Goal: Task Accomplishment & Management: Manage account settings

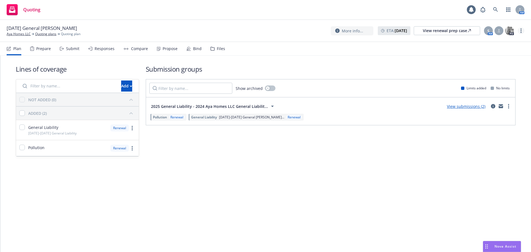
click at [519, 28] on link "more" at bounding box center [521, 30] width 7 height 7
drag, startPoint x: 510, startPoint y: 40, endPoint x: 504, endPoint y: 41, distance: 6.6
click at [510, 40] on link "Copy logging email" at bounding box center [493, 41] width 62 height 11
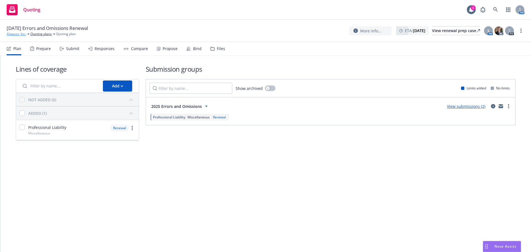
click at [21, 35] on link "Alwayzz, Inc." at bounding box center [16, 34] width 19 height 5
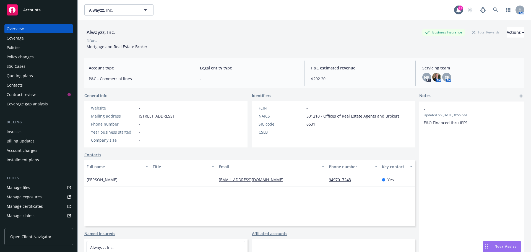
click at [30, 133] on div "Invoices" at bounding box center [39, 131] width 64 height 9
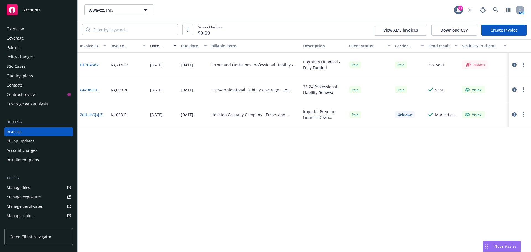
click at [501, 28] on link "Create Invoice" at bounding box center [503, 30] width 45 height 11
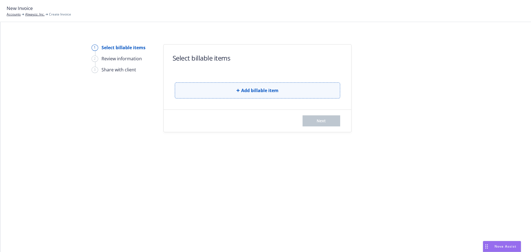
click at [225, 84] on button "Add billable item" at bounding box center [257, 90] width 165 height 16
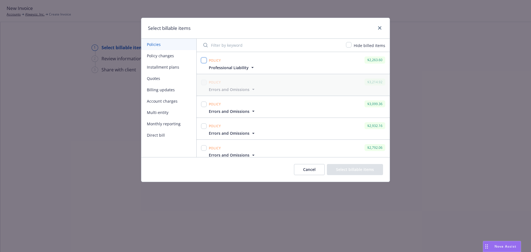
click at [203, 61] on input "checkbox" at bounding box center [204, 61] width 6 height 6
checkbox input "true"
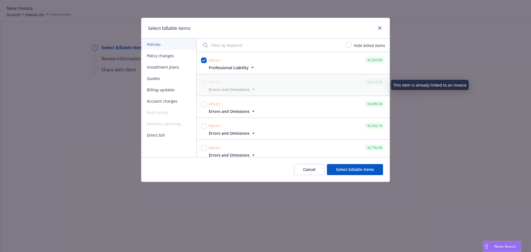
click at [248, 66] on span "Professional Liability" at bounding box center [232, 68] width 46 height 6
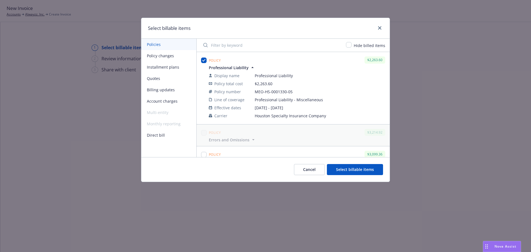
click at [366, 172] on button "Select billable items" at bounding box center [355, 169] width 56 height 11
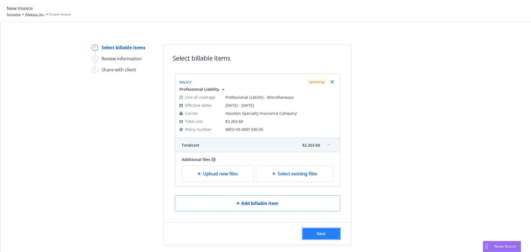
click at [313, 233] on button "Next" at bounding box center [322, 233] width 38 height 11
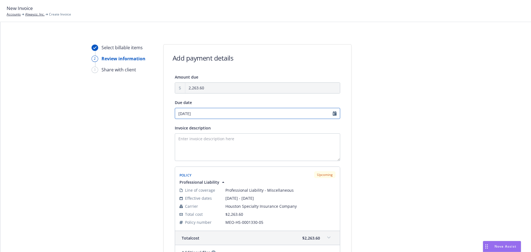
click at [236, 114] on input "09/21/2025" at bounding box center [257, 113] width 165 height 11
select select "September"
select select "2025"
click at [290, 148] on textarea "Invoice description" at bounding box center [257, 147] width 165 height 28
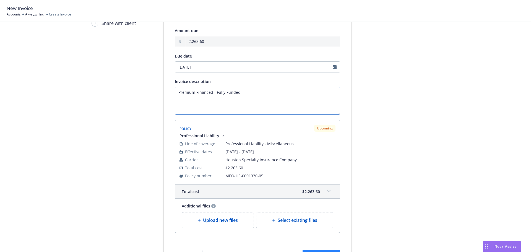
scroll to position [83, 0]
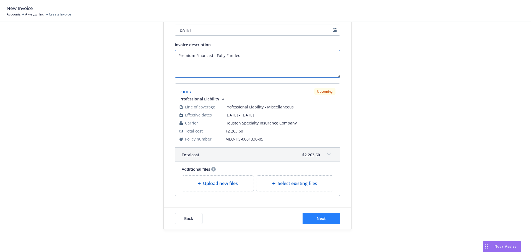
type textarea "Premium Financed - Fully Funded"
click at [322, 219] on span "Next" at bounding box center [321, 218] width 9 height 5
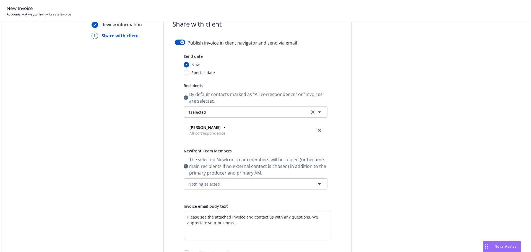
scroll to position [0, 0]
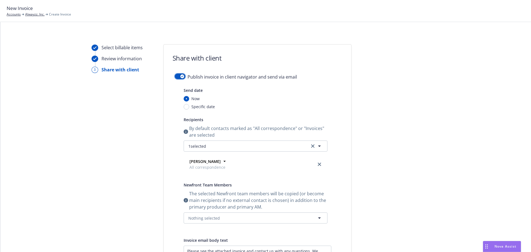
click at [176, 77] on button "button" at bounding box center [180, 77] width 11 height 6
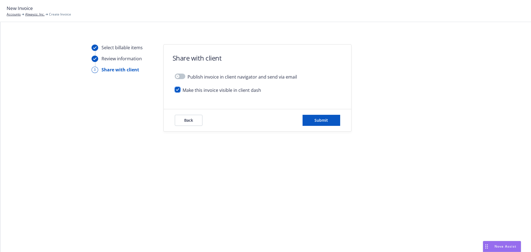
click at [177, 89] on input "checkbox" at bounding box center [178, 90] width 6 height 6
checkbox input "false"
click at [315, 116] on button "Submit" at bounding box center [322, 120] width 38 height 11
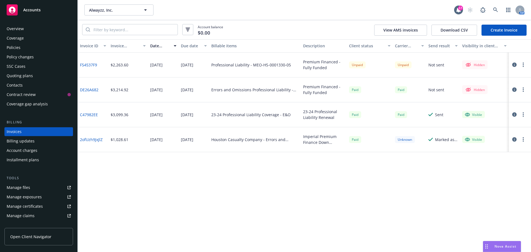
click at [515, 66] on icon "button" at bounding box center [514, 64] width 4 height 4
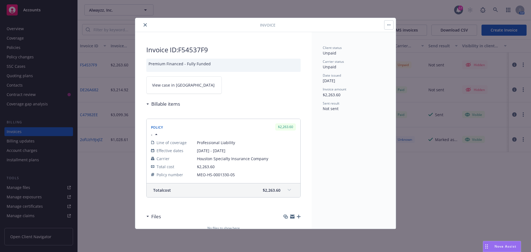
click at [198, 88] on link "View case in SSC" at bounding box center [183, 84] width 75 height 17
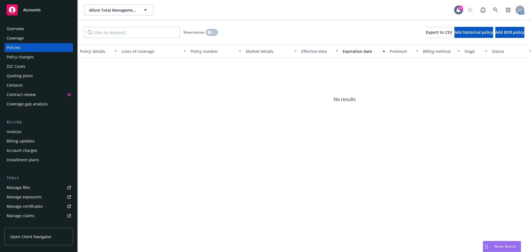
click at [216, 32] on button "button" at bounding box center [212, 33] width 11 height 6
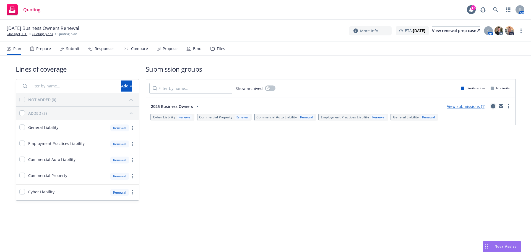
click at [492, 107] on icon "circleInformation" at bounding box center [493, 106] width 4 height 4
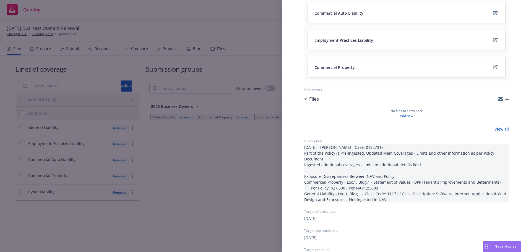
scroll to position [220, 0]
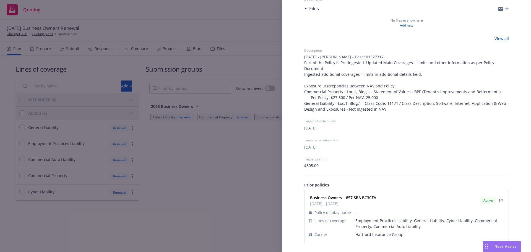
click at [376, 234] on span "Hartford Insurance Group" at bounding box center [429, 234] width 149 height 6
copy span "Hartford Insurance Group"
drag, startPoint x: 382, startPoint y: 199, endPoint x: 348, endPoint y: 199, distance: 33.5
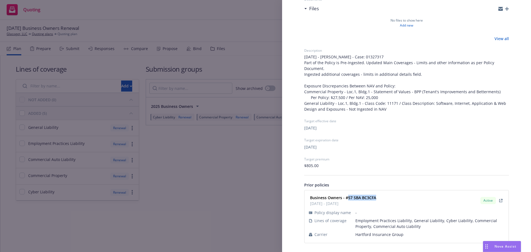
click at [348, 199] on div "Business Owners - #57 SBA BC3CFA 12/11/2024 - 12/11/2025 Active" at bounding box center [406, 201] width 197 height 14
copy strong "57 SBA BC3CFA"
click at [251, 184] on div "Submission group 2025 Business Owners Last updated Tuesday, August 12, 2025 at …" at bounding box center [265, 126] width 531 height 252
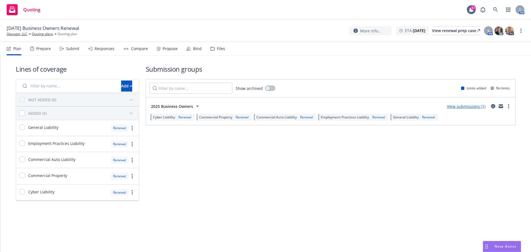
click at [518, 29] on div "More info... ETA : December 11, 2025 View renewal prep case S AM AC PD" at bounding box center [436, 31] width 175 height 10
click at [519, 30] on link "more" at bounding box center [521, 30] width 7 height 7
click at [481, 80] on link "Archive quoting plan" at bounding box center [493, 75] width 62 height 11
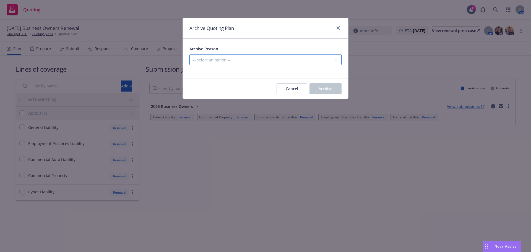
click at [331, 64] on select "-- select an option -- All policies in this renewal plan are auto-renewed Creat…" at bounding box center [265, 59] width 152 height 11
select select "ARCHIVED_RENEWAL_POLICY_AUTO_RENEWED"
click at [189, 54] on select "-- select an option -- All policies in this renewal plan are auto-renewed Creat…" at bounding box center [265, 59] width 152 height 11
click at [333, 85] on button "Archive" at bounding box center [325, 88] width 32 height 11
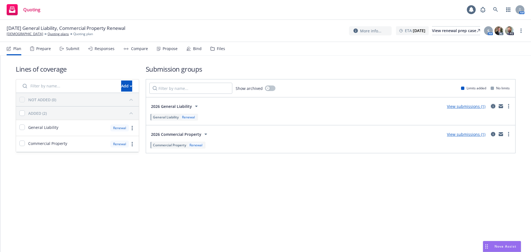
click at [494, 108] on icon "circleInformation" at bounding box center [493, 106] width 4 height 4
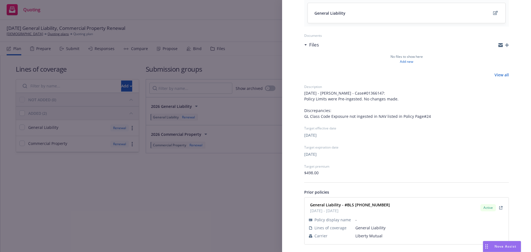
scroll to position [76, 0]
click at [369, 238] on td "Liberty Mutual" at bounding box center [429, 234] width 149 height 8
click at [369, 237] on td "Liberty Mutual" at bounding box center [429, 234] width 149 height 8
click at [369, 236] on span "Liberty Mutual" at bounding box center [429, 234] width 149 height 6
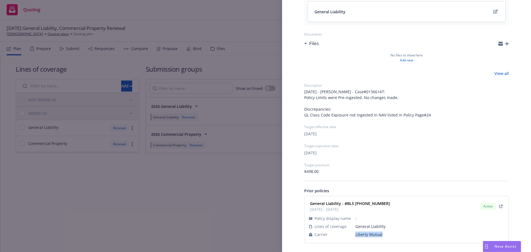
click at [369, 236] on span "Liberty Mutual" at bounding box center [429, 234] width 149 height 6
drag, startPoint x: 388, startPoint y: 202, endPoint x: 347, endPoint y: 204, distance: 40.7
click at [347, 204] on div "General Liability - #BLS (26) 56 30 78 59 01/10/2025 - 01/10/2026 Active" at bounding box center [406, 206] width 197 height 14
copy strong "BLS (26) 56 30 78 59"
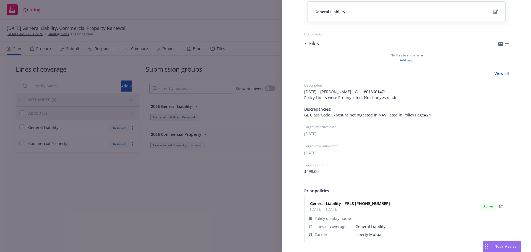
click at [228, 196] on div "Submission group 2026 General Liability Last updated Tuesday, August 12, 2025 a…" at bounding box center [265, 126] width 531 height 252
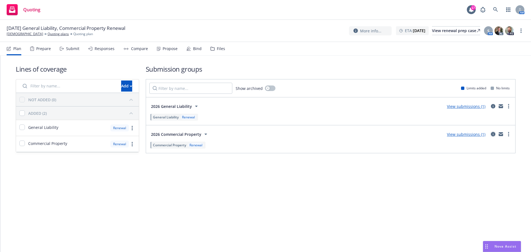
click at [495, 135] on icon "circleInformation" at bounding box center [493, 134] width 4 height 4
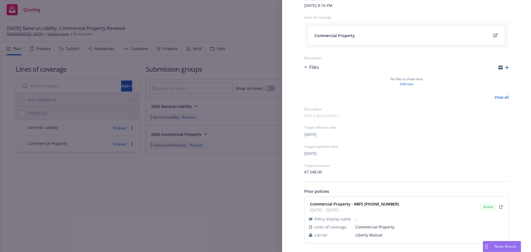
scroll to position [53, 0]
drag, startPoint x: 397, startPoint y: 204, endPoint x: 356, endPoint y: 205, distance: 41.2
click at [356, 205] on div "Commercial Property - #BFS (26) 56 30 78 59 01/10/2025 - 01/10/2026 Active" at bounding box center [406, 206] width 197 height 14
copy strong "BFS (26) 56 30 78 59"
click at [210, 154] on div "Submission group 2026 Commercial Property Last updated Tuesday, August 12, 2025…" at bounding box center [265, 126] width 531 height 252
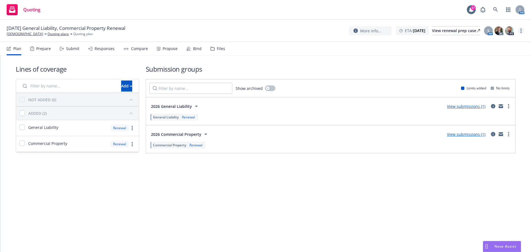
click at [522, 30] on link "more" at bounding box center [521, 30] width 7 height 7
click at [498, 74] on link "Archive quoting plan" at bounding box center [493, 75] width 62 height 11
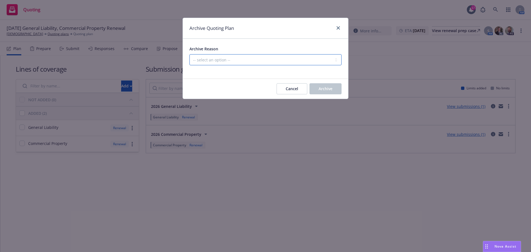
drag, startPoint x: 303, startPoint y: 55, endPoint x: 300, endPoint y: 63, distance: 8.7
click at [303, 56] on select "-- select an option -- All policies in this renewal plan are auto-renewed Creat…" at bounding box center [265, 59] width 152 height 11
select select "ARCHIVED_RENEWAL_POLICY_AUTO_RENEWED"
click at [189, 54] on select "-- select an option -- All policies in this renewal plan are auto-renewed Creat…" at bounding box center [265, 59] width 152 height 11
click at [329, 91] on span "Archive" at bounding box center [326, 88] width 14 height 5
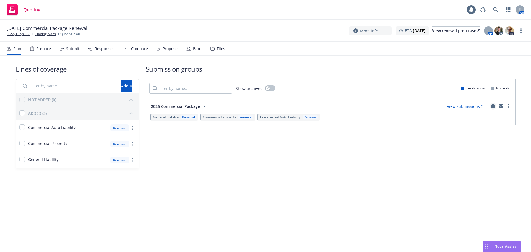
click at [493, 105] on icon "circleInformation" at bounding box center [493, 106] width 4 height 4
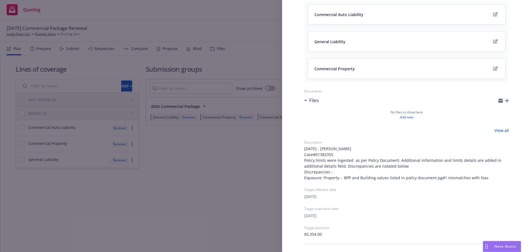
scroll to position [129, 0]
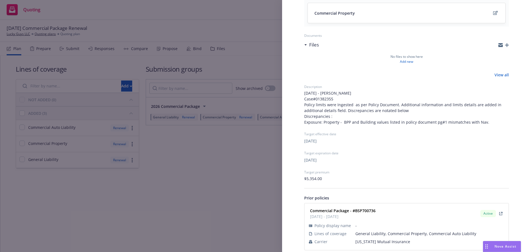
click at [375, 240] on span "Oregon Mutual Insurance" at bounding box center [429, 242] width 149 height 6
copy span "Oregon Mutual Insurance"
click at [367, 211] on strong "Commercial Package - #BSP700736" at bounding box center [343, 210] width 66 height 5
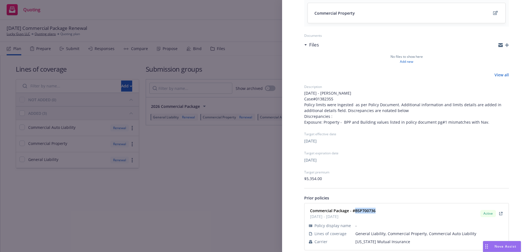
click at [367, 211] on strong "Commercial Package - #BSP700736" at bounding box center [343, 210] width 66 height 5
copy strong "BSP700736"
drag, startPoint x: 206, startPoint y: 166, endPoint x: 223, endPoint y: 160, distance: 17.4
click at [207, 166] on div "Submission group 2026 Commercial Package Last updated Tuesday, August 12, 2025 …" at bounding box center [265, 126] width 531 height 252
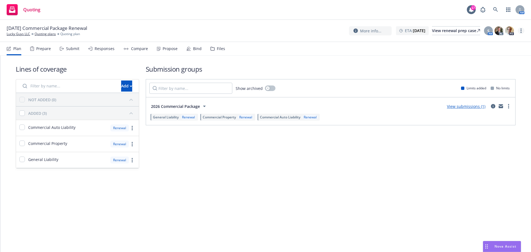
click at [520, 33] on link "more" at bounding box center [521, 30] width 7 height 7
click at [495, 87] on link "Archive quoting plan" at bounding box center [493, 86] width 62 height 11
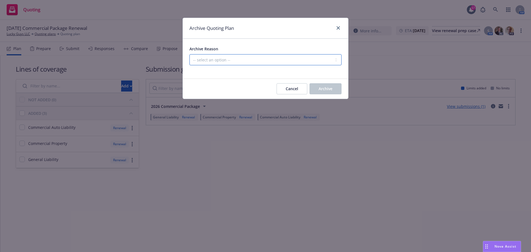
drag, startPoint x: 308, startPoint y: 60, endPoint x: 306, endPoint y: 64, distance: 4.6
click at [308, 60] on select "-- select an option -- All policies in this renewal plan are auto-renewed Creat…" at bounding box center [265, 59] width 152 height 11
select select "ARCHIVED_RENEWAL_POLICY_AUTO_RENEWED"
click at [189, 54] on select "-- select an option -- All policies in this renewal plan are auto-renewed Creat…" at bounding box center [265, 59] width 152 height 11
drag, startPoint x: 324, startPoint y: 86, endPoint x: 263, endPoint y: 65, distance: 64.1
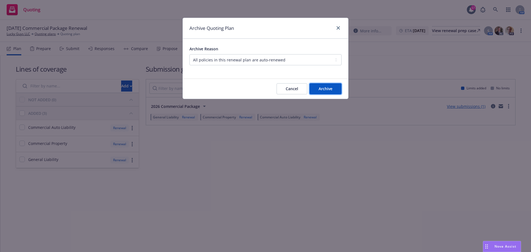
click at [324, 87] on span "Archive" at bounding box center [326, 88] width 14 height 5
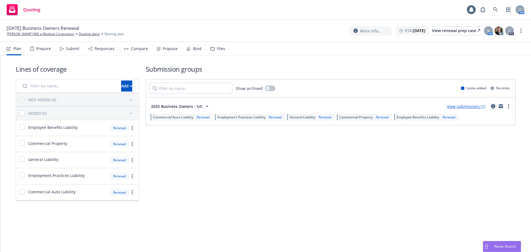
click at [492, 108] on icon "circleInformation" at bounding box center [493, 106] width 4 height 4
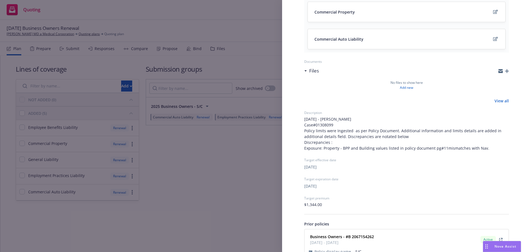
scroll to position [196, 0]
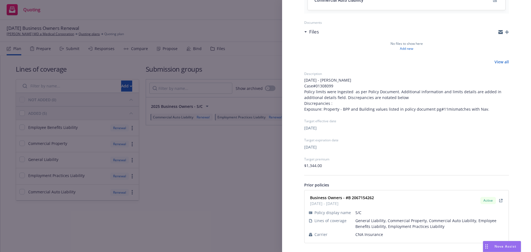
click at [366, 234] on span "CNA Insurance" at bounding box center [429, 234] width 149 height 6
copy span "CNA Insurance"
drag, startPoint x: 82, startPoint y: 30, endPoint x: 73, endPoint y: 30, distance: 8.3
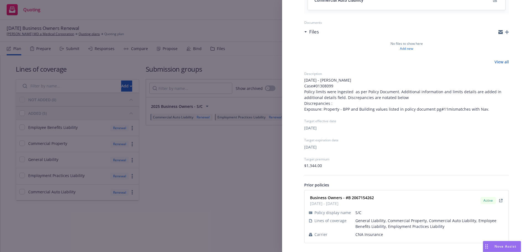
click at [81, 30] on div "Submission group 2025 Business Owners - S/C Last updated [DATE] 7:30 PM Lines o…" at bounding box center [265, 126] width 531 height 252
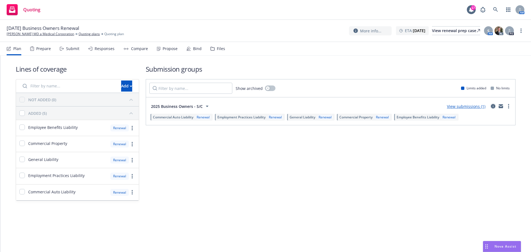
click at [492, 107] on icon "circleInformation" at bounding box center [493, 106] width 4 height 4
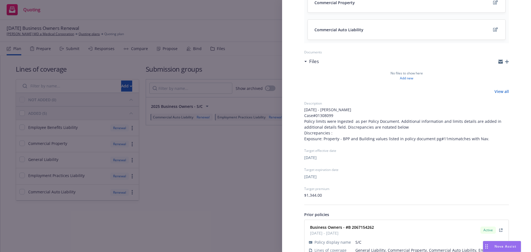
scroll to position [196, 0]
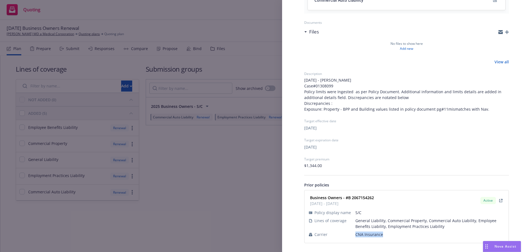
drag, startPoint x: 399, startPoint y: 237, endPoint x: 348, endPoint y: 235, distance: 50.9
click at [348, 236] on tr "Carrier CNA Insurance" at bounding box center [406, 234] width 195 height 8
copy tr "CNA Insurance"
drag, startPoint x: 373, startPoint y: 198, endPoint x: 347, endPoint y: 198, distance: 26.3
click at [347, 198] on div "Business Owners - #B 2067154262 [DATE] - [DATE] Active" at bounding box center [406, 201] width 197 height 14
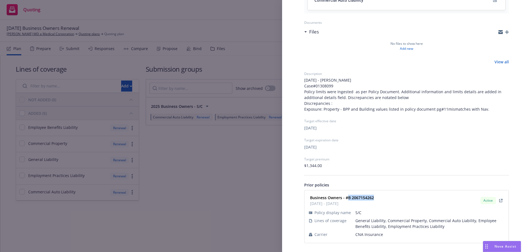
copy strong "B 2067154262"
click at [229, 104] on div "Submission group 2025 Business Owners - S/C Last updated [DATE] 7:30 PM Lines o…" at bounding box center [265, 126] width 531 height 252
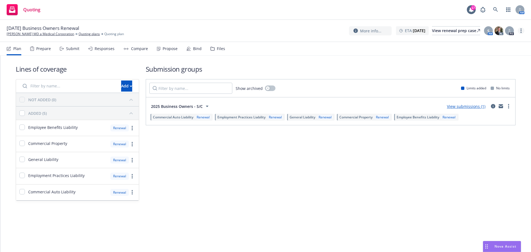
click at [524, 31] on link "more" at bounding box center [521, 30] width 7 height 7
drag, startPoint x: 507, startPoint y: 73, endPoint x: 481, endPoint y: 72, distance: 25.2
click at [506, 73] on link "Archive quoting plan" at bounding box center [493, 75] width 62 height 11
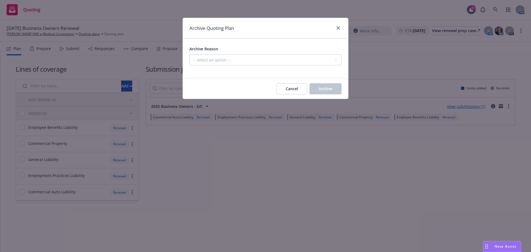
drag, startPoint x: 331, startPoint y: 53, endPoint x: 325, endPoint y: 59, distance: 7.8
click at [329, 54] on div "Archive Reason -- select an option -- All policies in this renewal plan are aut…" at bounding box center [265, 55] width 152 height 20
drag, startPoint x: 325, startPoint y: 59, endPoint x: 316, endPoint y: 64, distance: 10.4
click at [325, 59] on select "-- select an option -- All policies in this renewal plan are auto-renewed Creat…" at bounding box center [265, 59] width 152 height 11
select select "ARCHIVED_RENEWAL_POLICY_AUTO_RENEWED"
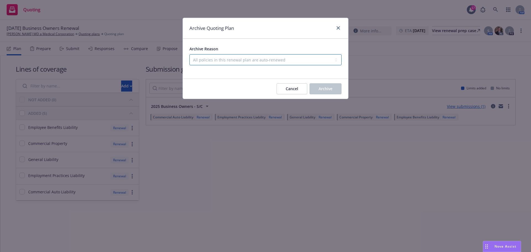
click at [189, 54] on select "-- select an option -- All policies in this renewal plan are auto-renewed Creat…" at bounding box center [265, 59] width 152 height 11
drag, startPoint x: 322, startPoint y: 86, endPoint x: 308, endPoint y: 74, distance: 18.7
click at [322, 86] on button "Archive" at bounding box center [325, 88] width 32 height 11
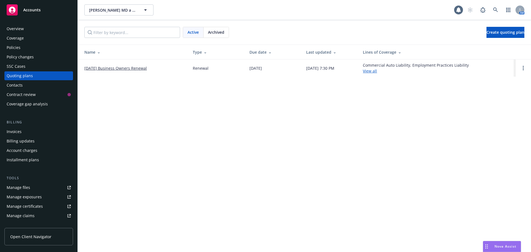
click at [220, 32] on span "Archived" at bounding box center [216, 32] width 16 height 6
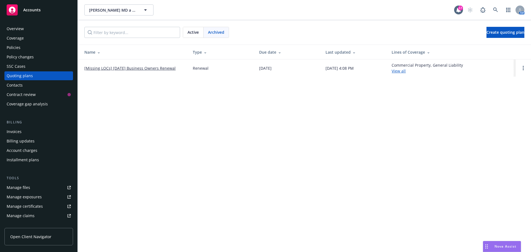
click at [129, 67] on link "[Missing LOCs] [DATE] Business Owners Renewal" at bounding box center [129, 68] width 91 height 6
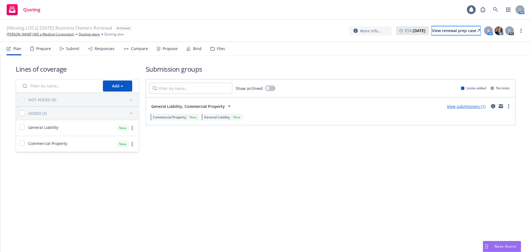
click at [457, 33] on div "View renewal prep case" at bounding box center [456, 31] width 48 height 8
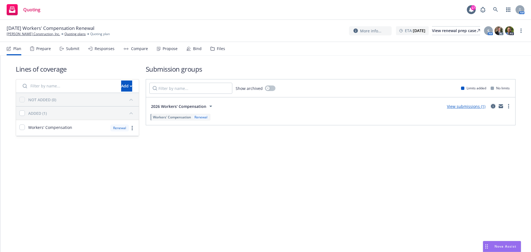
click at [494, 107] on icon "circleInformation" at bounding box center [493, 106] width 4 height 4
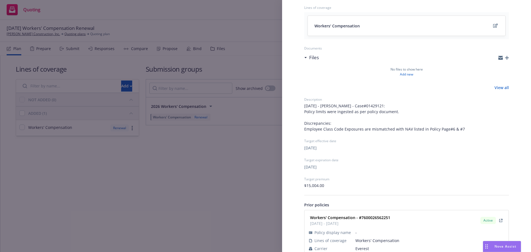
scroll to position [76, 0]
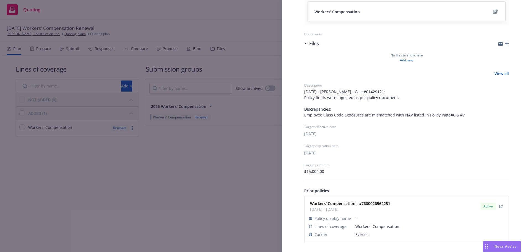
click at [368, 235] on span "Everest" at bounding box center [429, 234] width 149 height 6
click at [366, 234] on span "Everest" at bounding box center [429, 234] width 149 height 6
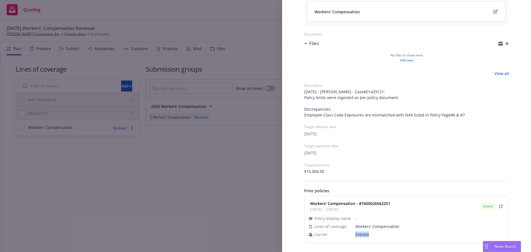
copy span "Everest"
drag, startPoint x: 371, startPoint y: 203, endPoint x: 361, endPoint y: 203, distance: 10.2
click at [361, 203] on div "Workers' Compensation - #7600026562251 01/10/2025 - 01/10/2026 Active" at bounding box center [406, 206] width 197 height 14
copy strong "7600026562251"
click at [174, 141] on div "Submission group 2026 Workers' Compensation Last updated Tuesday, August 12, 20…" at bounding box center [265, 126] width 531 height 252
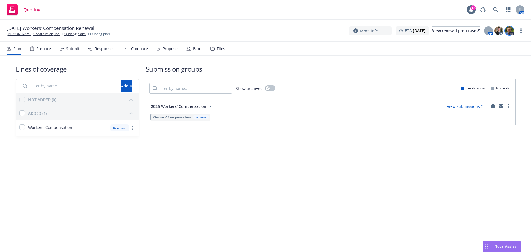
click at [512, 34] on img at bounding box center [509, 30] width 9 height 9
click at [262, 144] on div "Lines of coverage Add NOT ADDED (0) ADDED (1) Workers' Compensation Renewal Sub…" at bounding box center [266, 101] width 500 height 90
click at [73, 49] on div "Submit" at bounding box center [72, 48] width 13 height 4
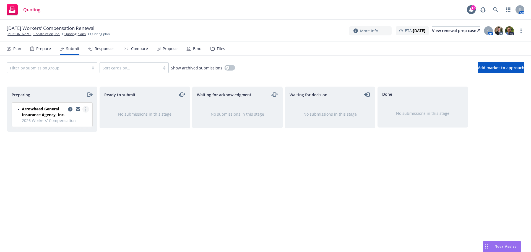
click at [86, 108] on link "more" at bounding box center [85, 109] width 7 height 7
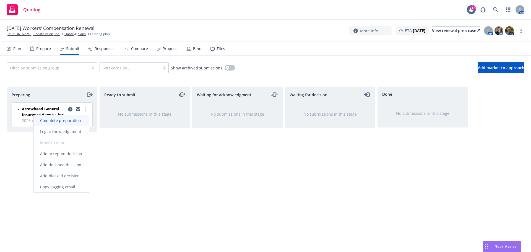
click at [82, 118] on span "Complete preparation" at bounding box center [60, 120] width 54 height 5
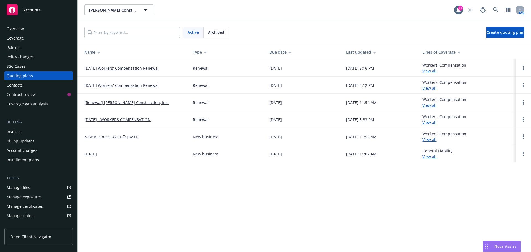
click at [137, 87] on link "[DATE] Workers' Compensation Renewal" at bounding box center [121, 85] width 74 height 6
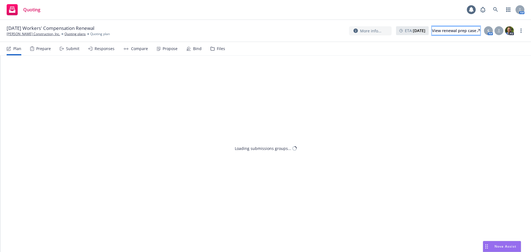
click at [456, 35] on div "View renewal prep case" at bounding box center [456, 31] width 48 height 8
